Goal: Transaction & Acquisition: Complete application form

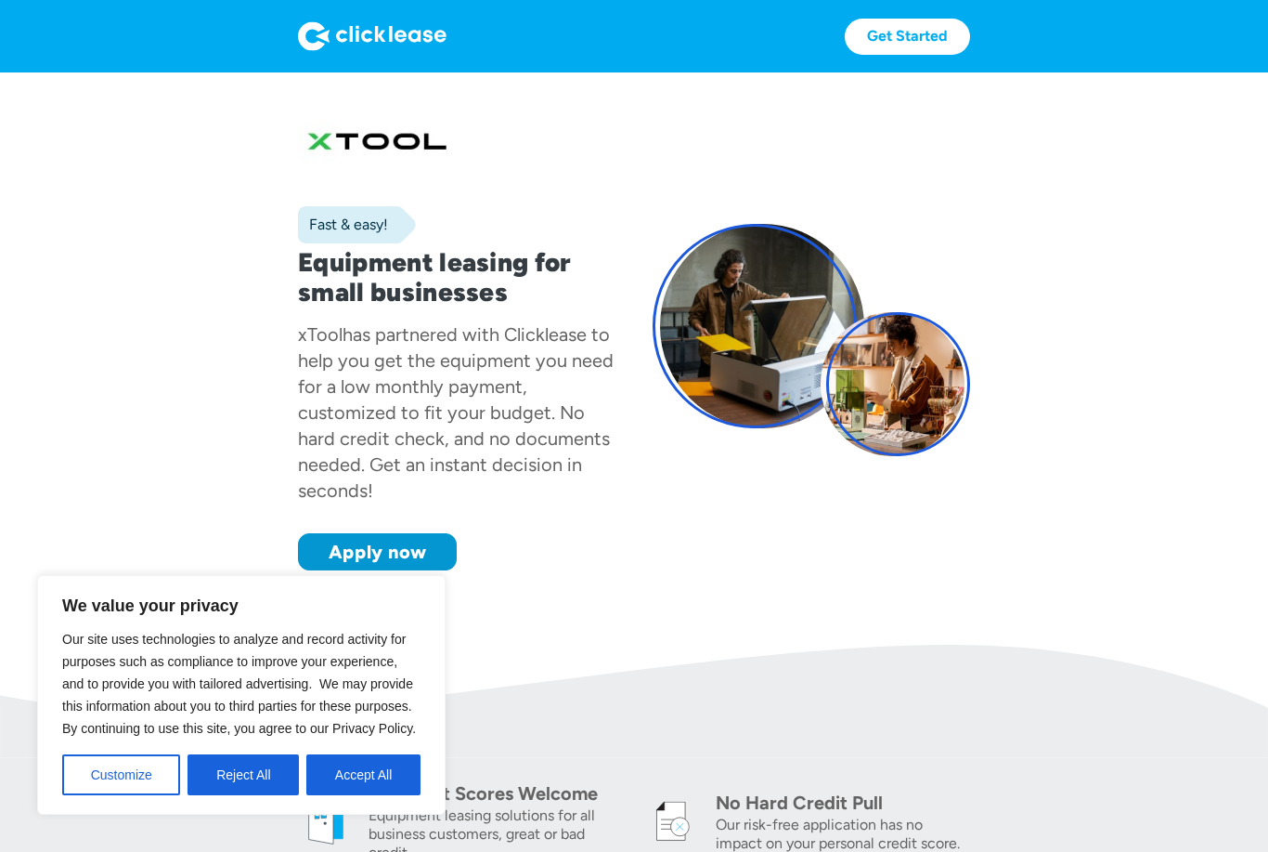
click at [393, 776] on button "Accept All" at bounding box center [363, 774] width 114 height 41
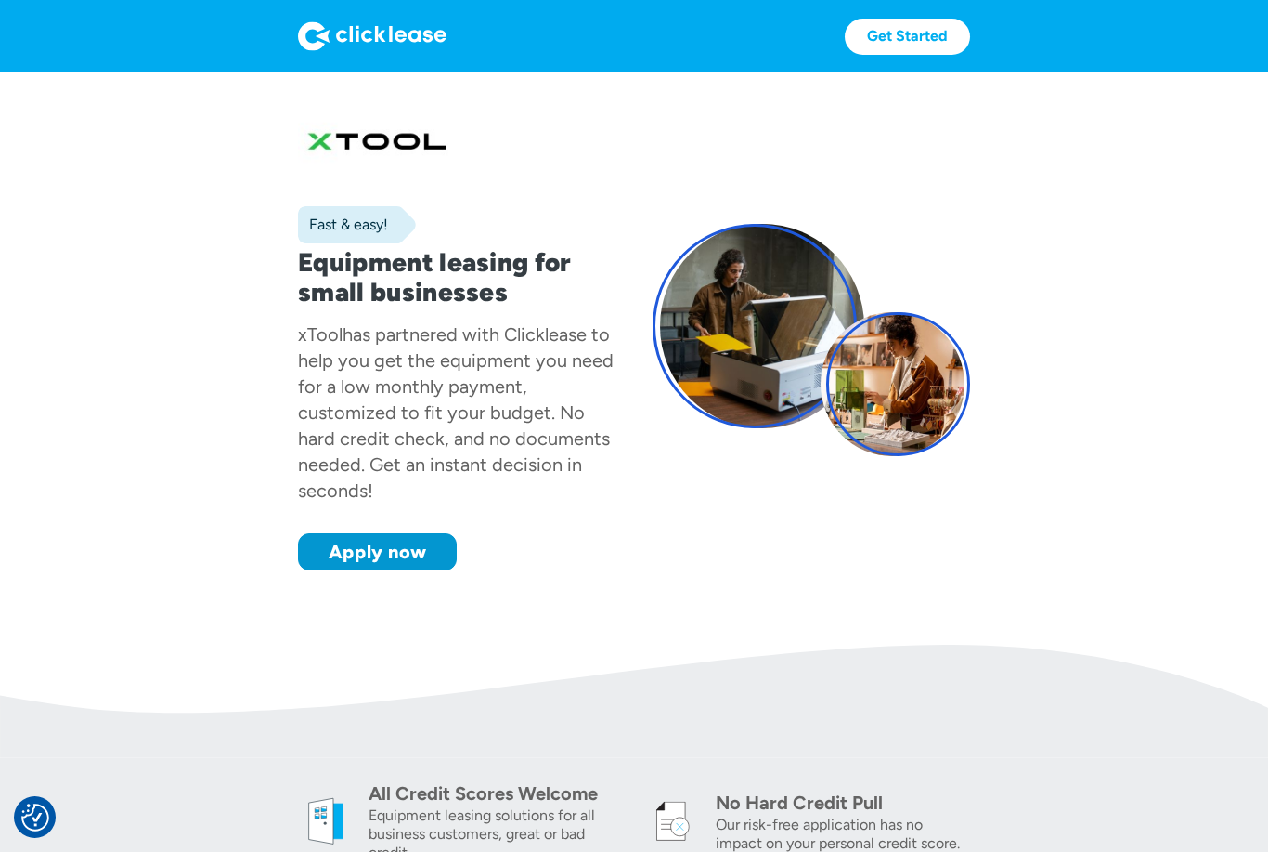
click at [448, 547] on link "Apply now" at bounding box center [377, 551] width 159 height 37
click at [915, 27] on link "Get Started" at bounding box center [907, 37] width 125 height 36
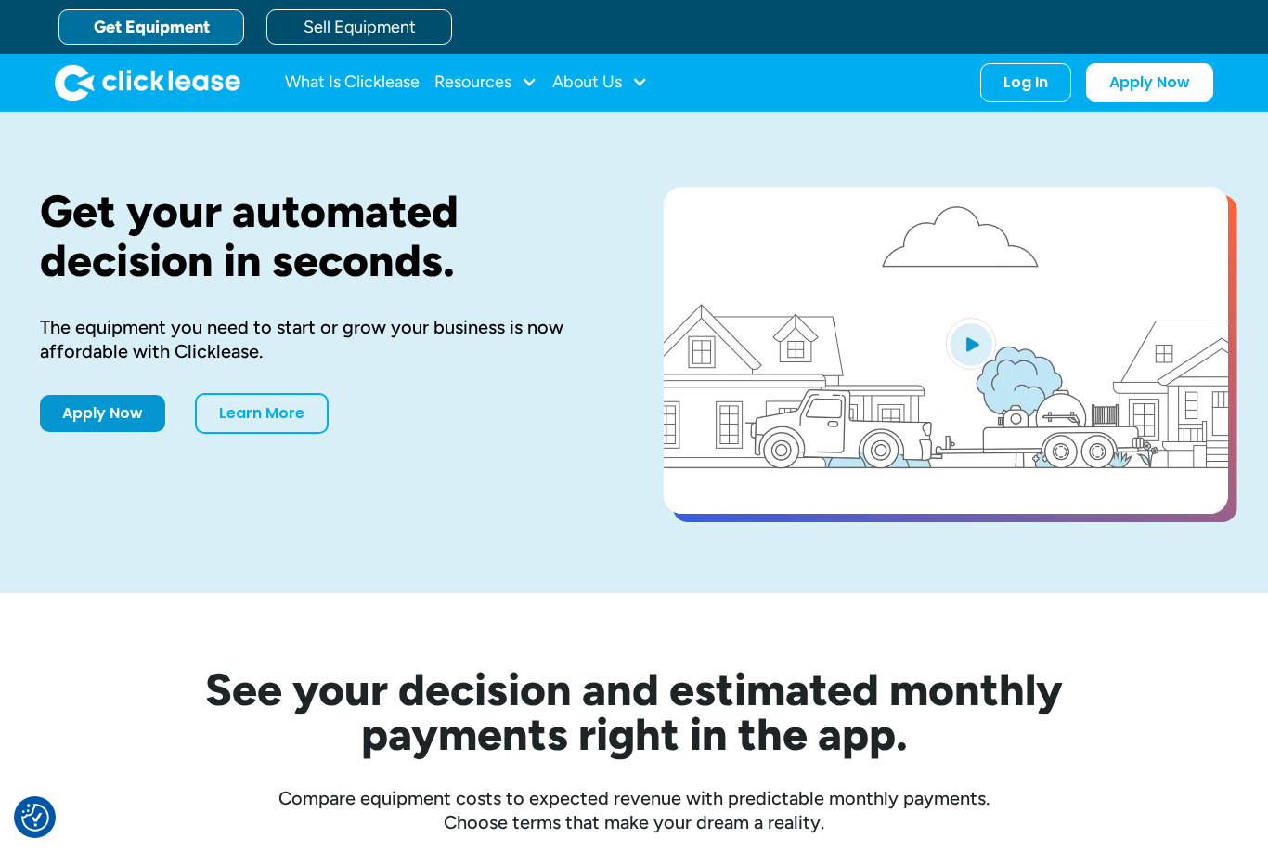
click at [1043, 84] on div "Log In" at bounding box center [1026, 82] width 45 height 19
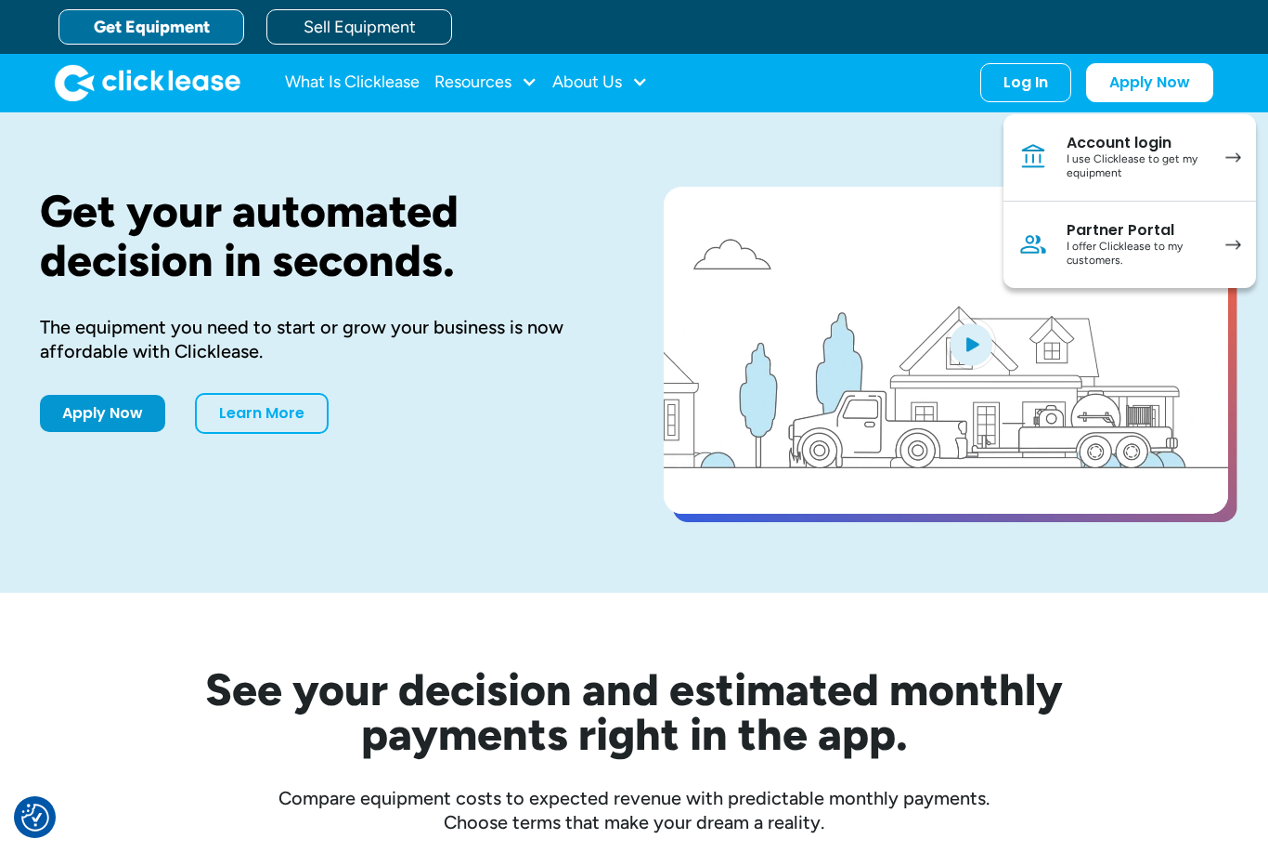
click at [1228, 156] on img at bounding box center [1234, 157] width 16 height 10
